Goal: Task Accomplishment & Management: Manage account settings

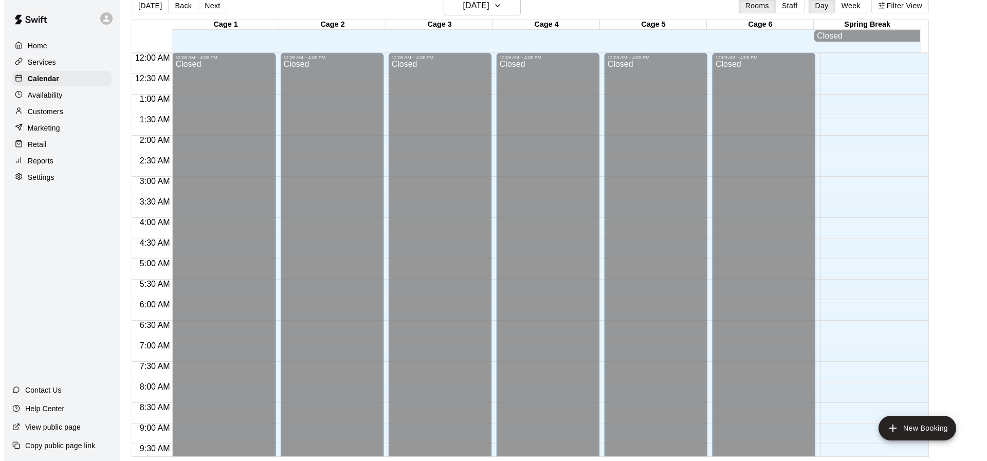
scroll to position [586, 0]
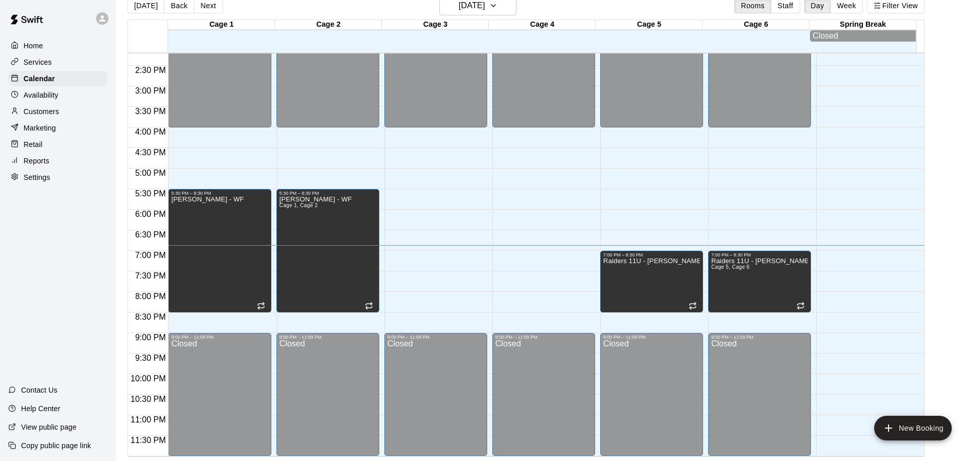
click at [945, 338] on main "[DATE] Back [DATE][DATE] Rooms Staff Day Week Filter View Cage 1 10 Wed Cage 2 …" at bounding box center [547, 226] width 855 height 461
click at [952, 387] on main "[DATE] Back [DATE][DATE] Rooms Staff Day Week Filter View Cage 1 10 Wed Cage 2 …" at bounding box center [547, 226] width 855 height 461
click at [517, 12] on button "[DATE]" at bounding box center [477, 6] width 77 height 20
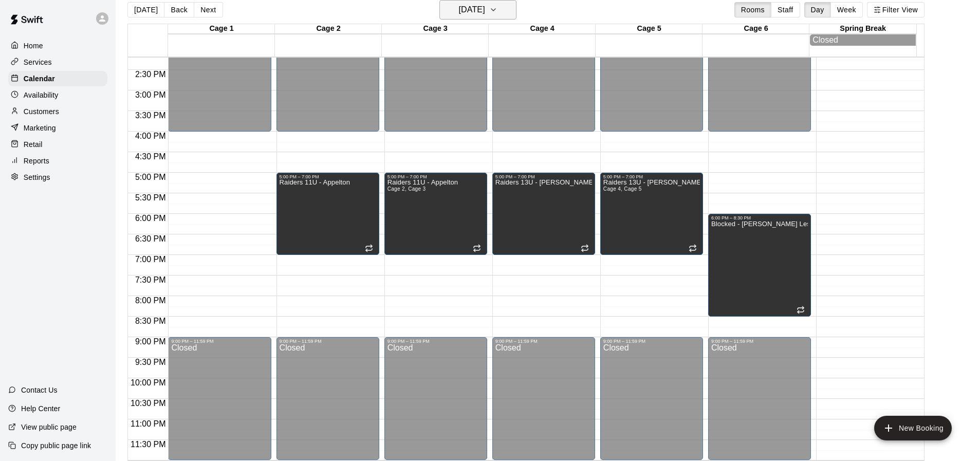
click at [498, 10] on icon "button" at bounding box center [493, 10] width 8 height 12
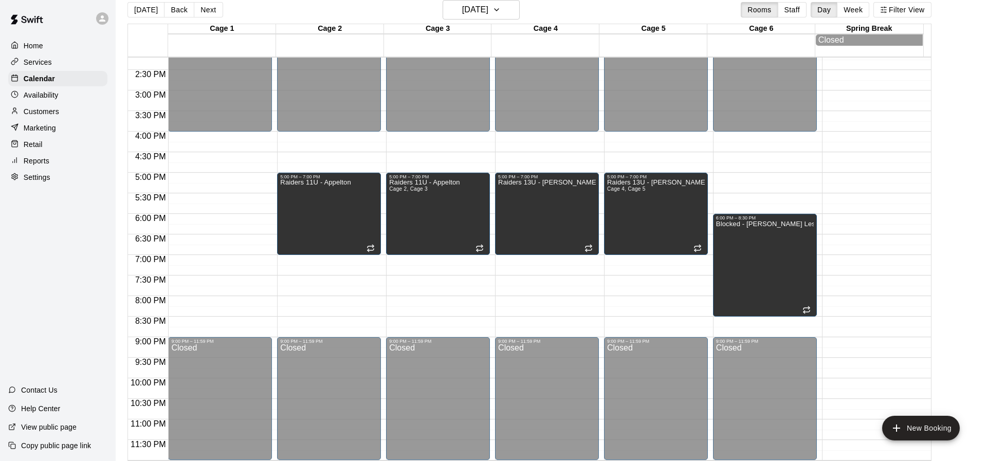
click at [530, 461] on div at bounding box center [489, 465] width 979 height 0
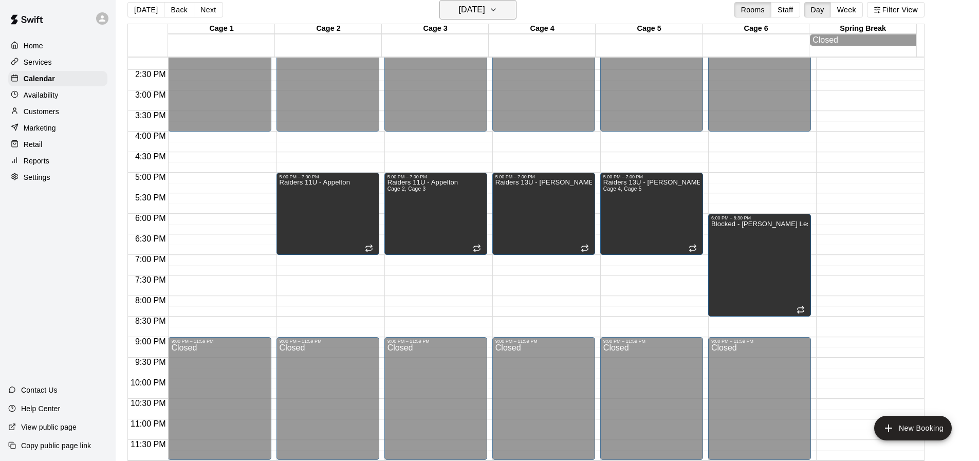
click at [516, 11] on button "[DATE]" at bounding box center [477, 10] width 77 height 20
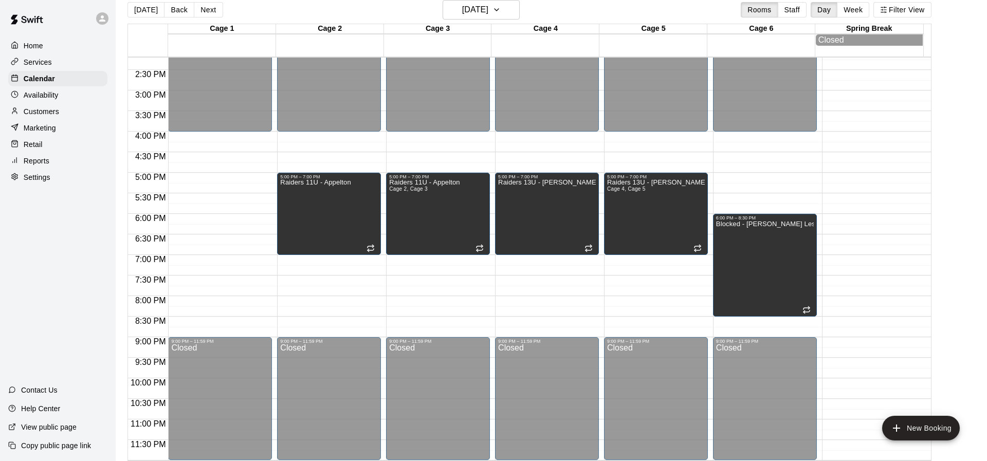
click at [961, 461] on div at bounding box center [489, 465] width 979 height 0
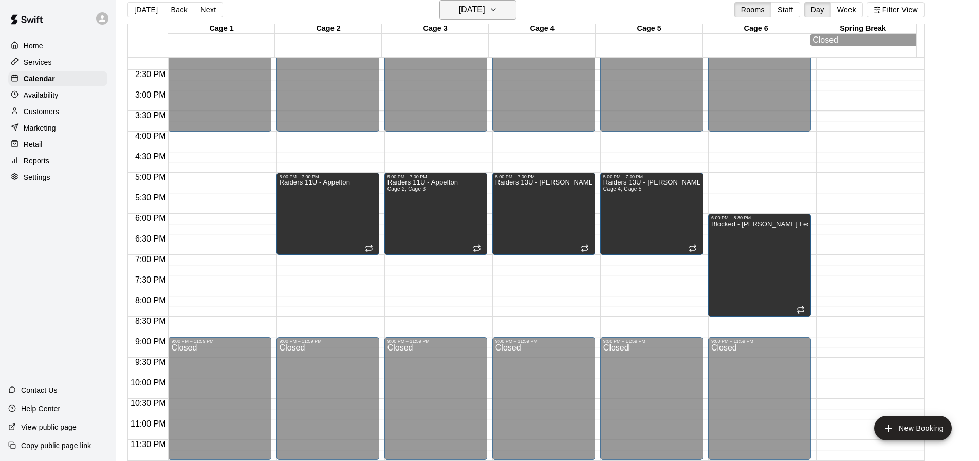
click at [498, 10] on icon "button" at bounding box center [493, 10] width 8 height 12
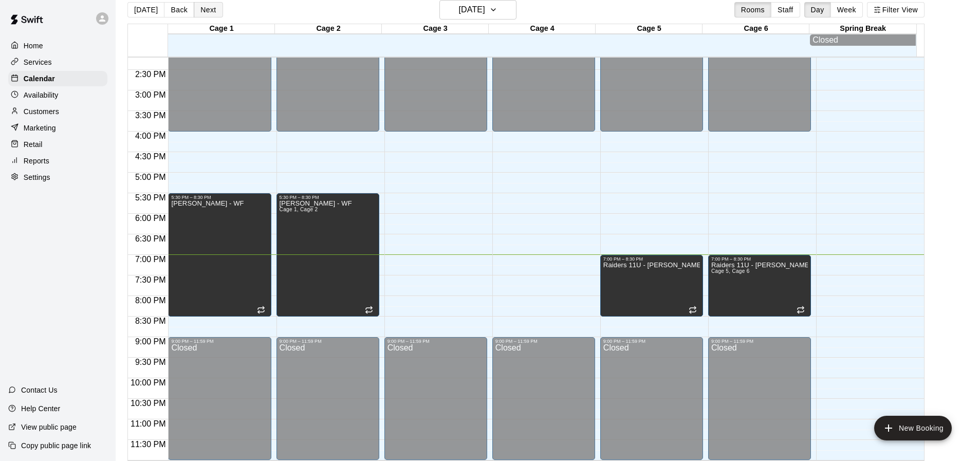
click at [201, 4] on button "Next" at bounding box center [208, 9] width 29 height 15
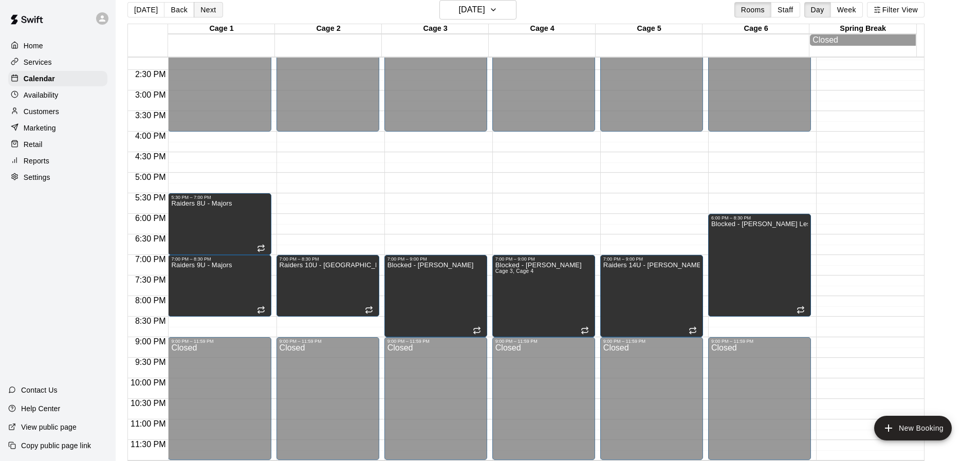
click at [205, 10] on button "Next" at bounding box center [208, 9] width 29 height 15
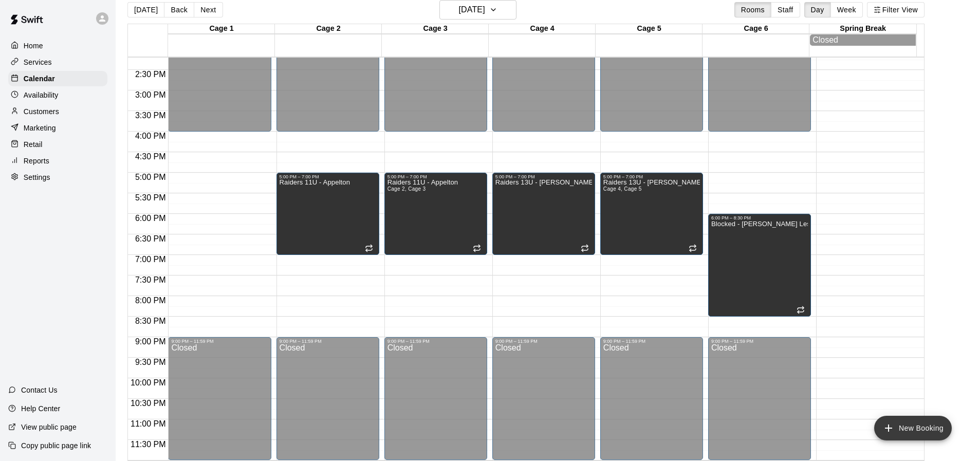
click at [924, 429] on button "New Booking" at bounding box center [913, 428] width 78 height 25
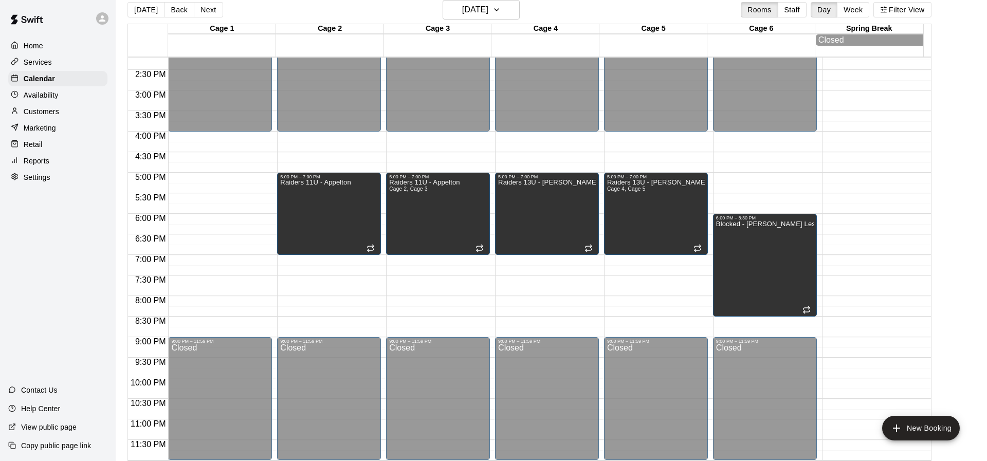
drag, startPoint x: 600, startPoint y: 84, endPoint x: 581, endPoint y: 78, distance: 19.5
type input "**********"
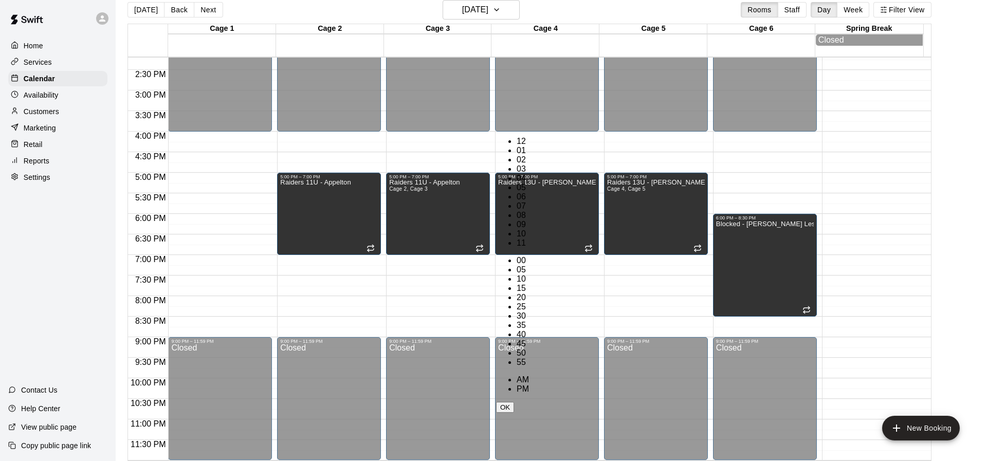
scroll to position [19, 0]
click at [517, 201] on li "07" at bounding box center [523, 205] width 12 height 9
type input "********"
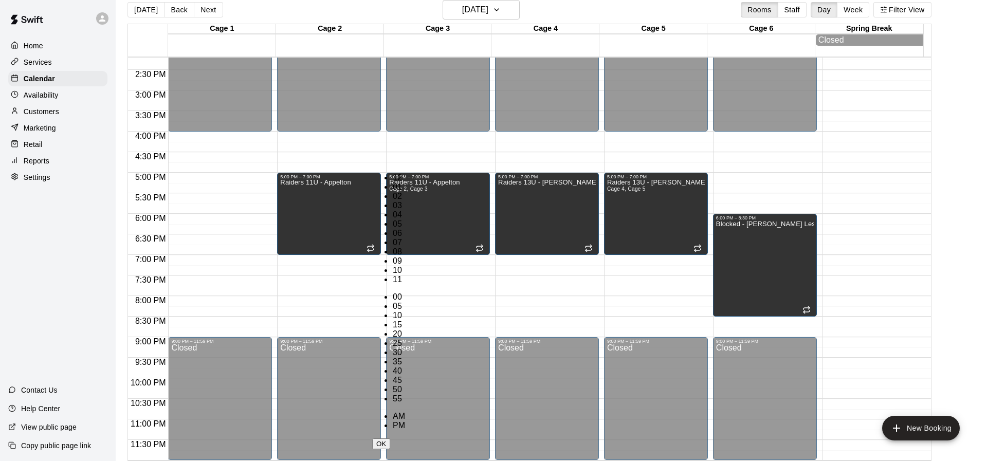
scroll to position [0, 0]
click at [405, 292] on ul "00 05 10 15 20 25 30 35 40 45 50 55" at bounding box center [388, 347] width 33 height 111
click at [393, 256] on li "09" at bounding box center [399, 260] width 12 height 9
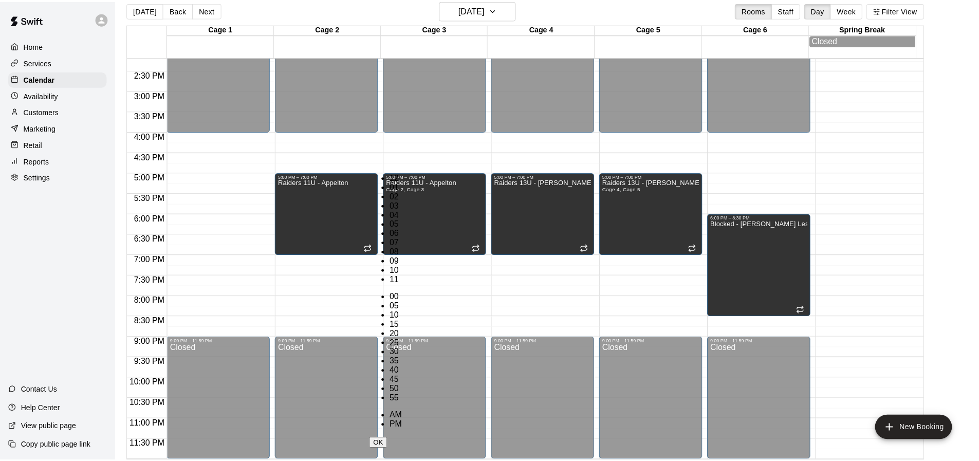
scroll to position [0, 0]
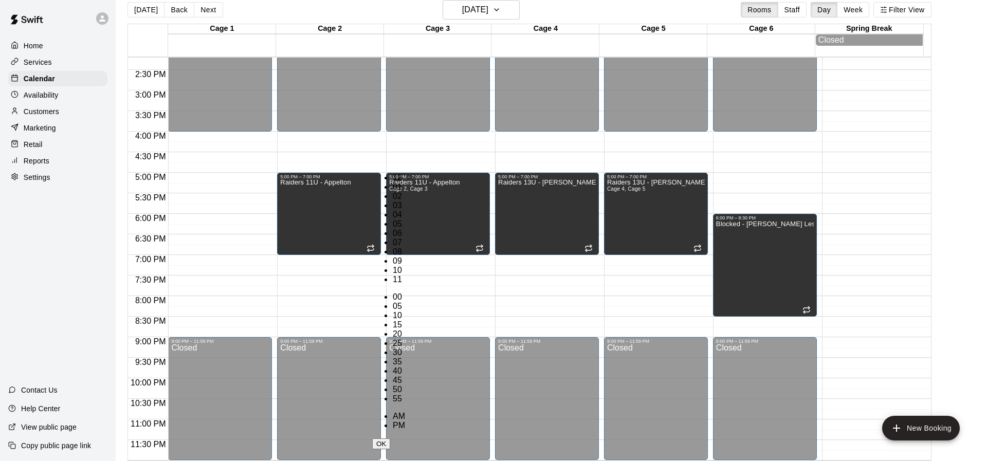
click at [405, 292] on li "00" at bounding box center [399, 296] width 12 height 9
type input "********"
click at [276, 60] on li "Cage 3" at bounding box center [158, 55] width 235 height 9
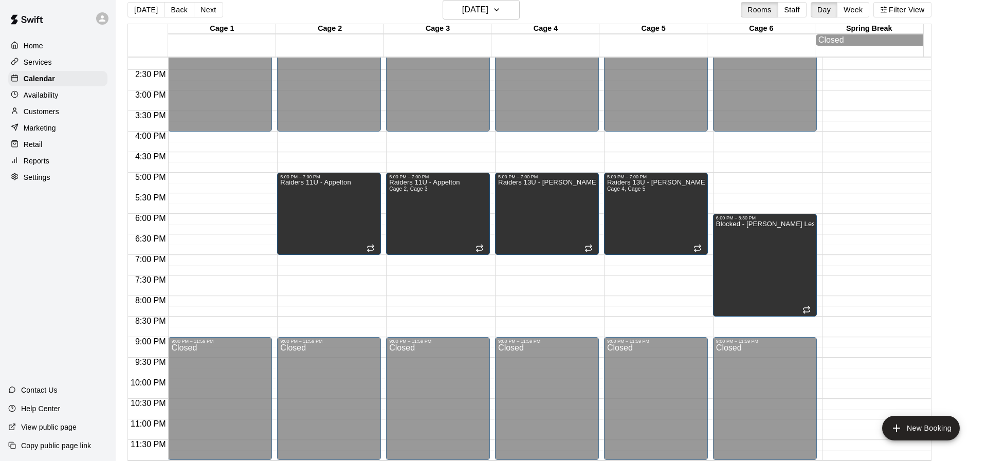
click at [276, 382] on li "Cage 4" at bounding box center [158, 386] width 235 height 9
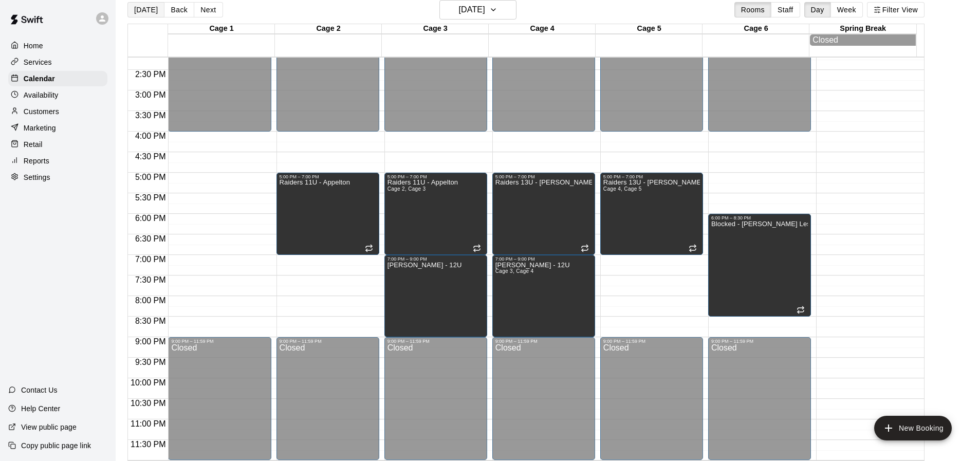
click at [132, 9] on button "[DATE]" at bounding box center [145, 9] width 37 height 15
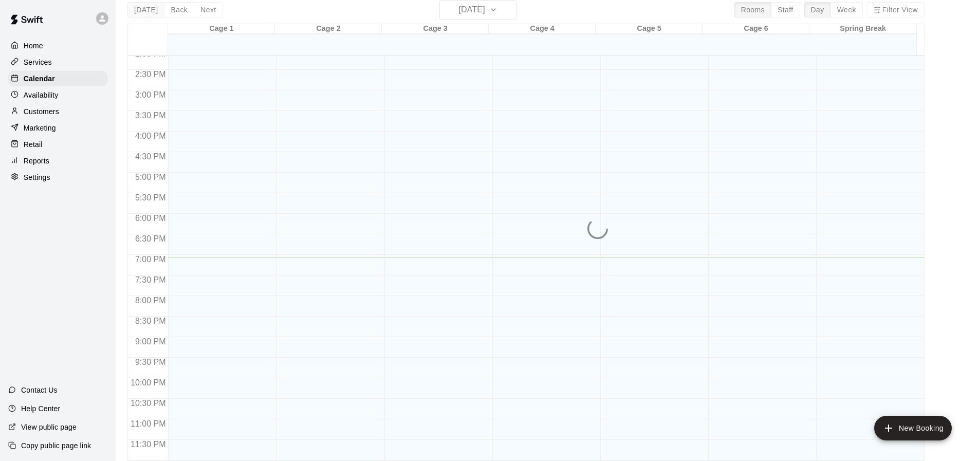
scroll to position [586, 0]
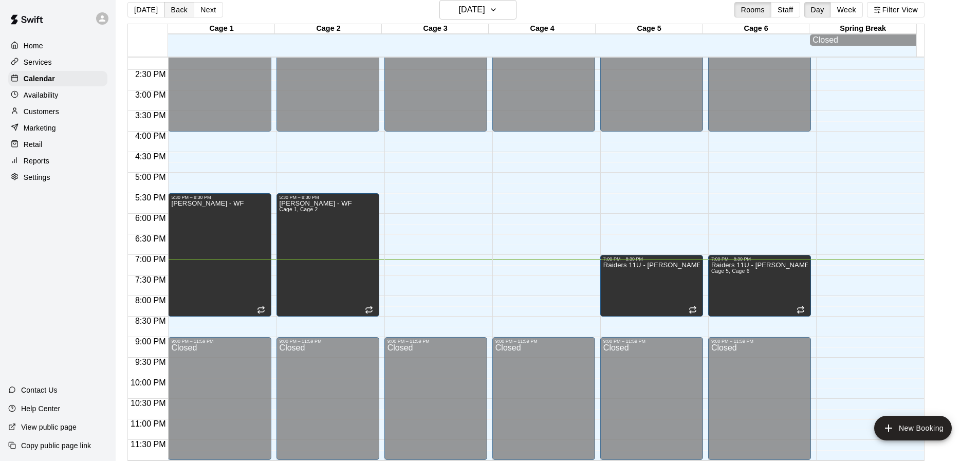
click at [179, 9] on button "Back" at bounding box center [179, 9] width 30 height 15
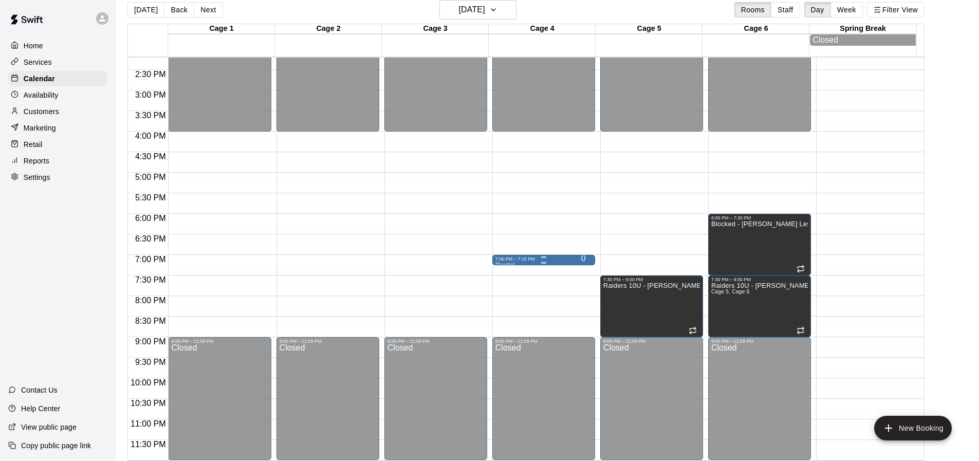
click at [560, 260] on div "7:00 PM – 7:15 PM" at bounding box center [544, 258] width 97 height 5
